Goal: Task Accomplishment & Management: Manage account settings

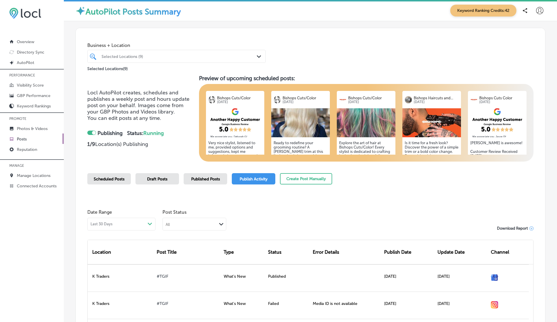
click at [206, 181] on span "Published Posts" at bounding box center [205, 179] width 29 height 5
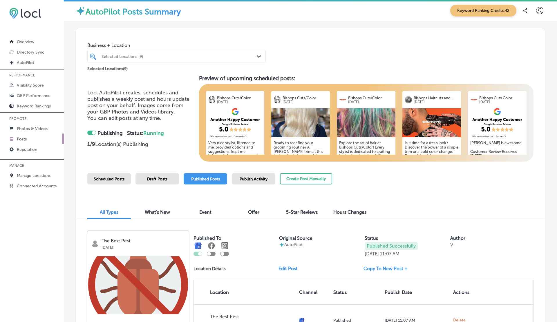
click at [191, 57] on div "Selected Locations (9)" at bounding box center [179, 56] width 156 height 5
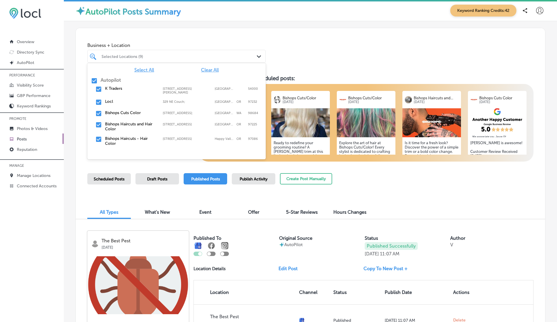
click at [208, 71] on span "Clear All" at bounding box center [210, 70] width 18 height 6
click at [112, 88] on label "K Traders" at bounding box center [131, 88] width 52 height 5
click at [297, 47] on div "Business + Location option [STREET_ADDRESS][PERSON_NAME]. option focused, 1 of …" at bounding box center [310, 50] width 469 height 44
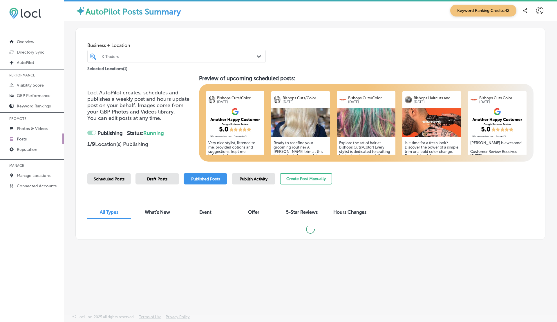
checkbox input "false"
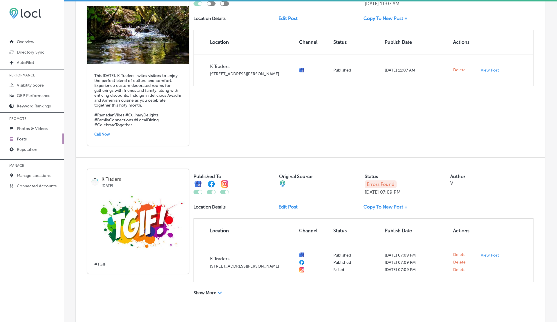
scroll to position [248, 0]
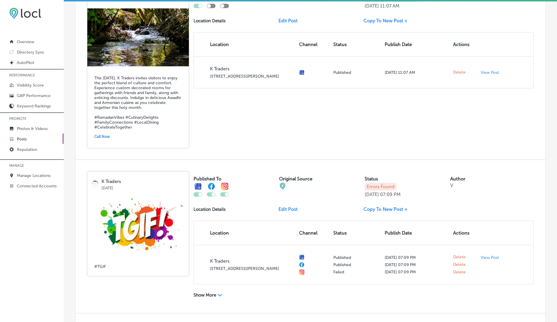
click at [213, 293] on p "Show More" at bounding box center [204, 295] width 23 height 5
click at [213, 293] on p "Show Less" at bounding box center [203, 295] width 21 height 5
